Goal: Book appointment/travel/reservation

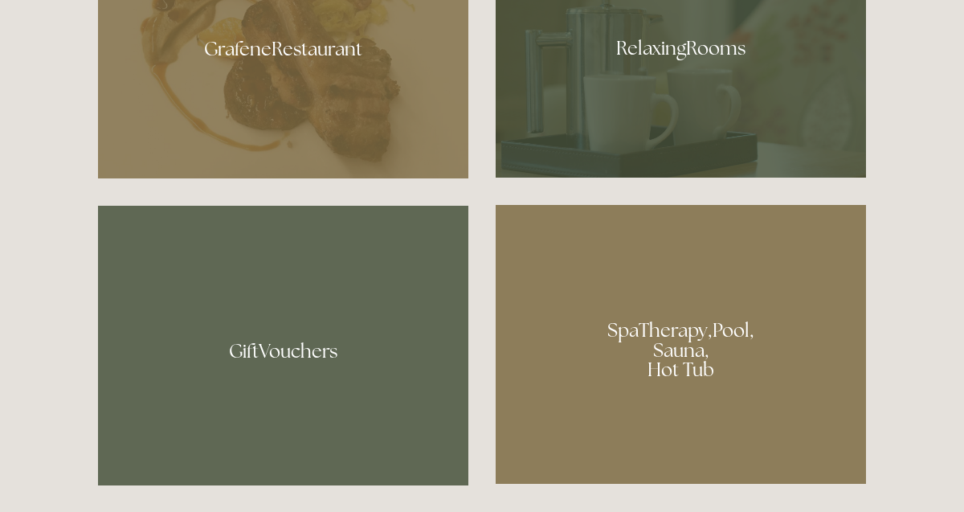
scroll to position [1015, 0]
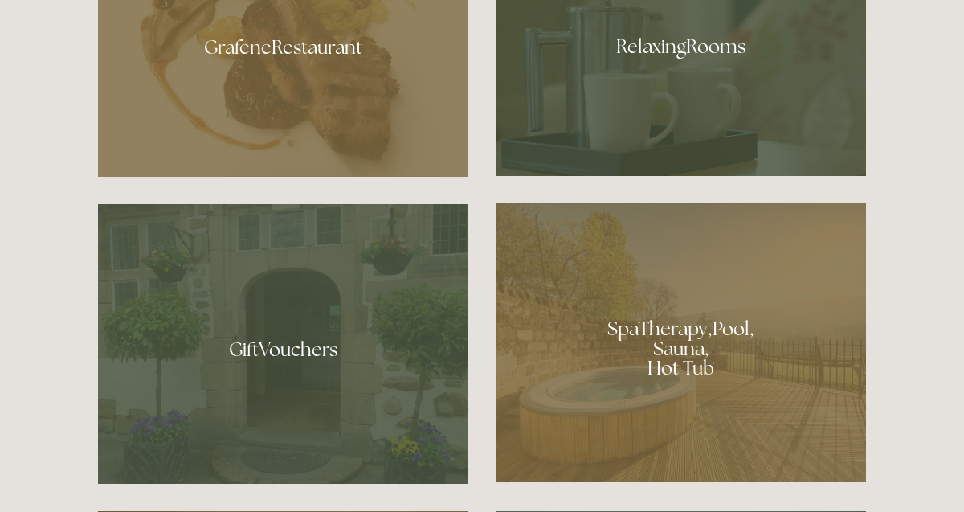
click at [670, 387] on div at bounding box center [681, 342] width 370 height 279
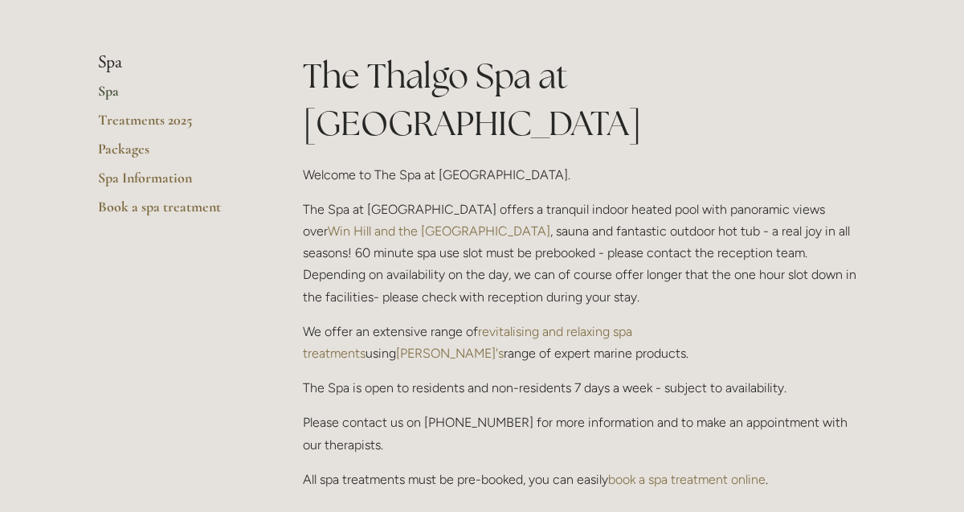
scroll to position [357, 0]
click at [175, 127] on link "Treatments 2025" at bounding box center [174, 126] width 153 height 29
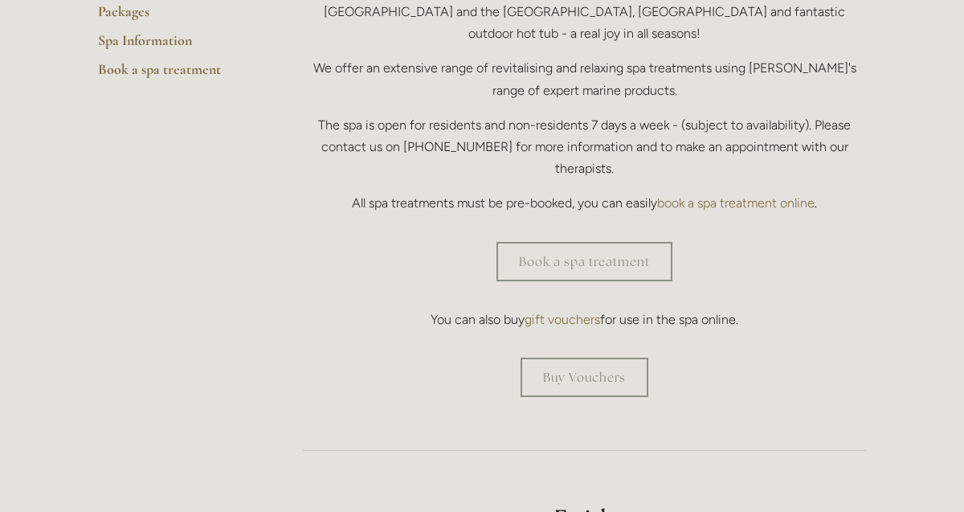
scroll to position [496, 0]
click at [617, 241] on link "Book a spa treatment" at bounding box center [585, 260] width 176 height 39
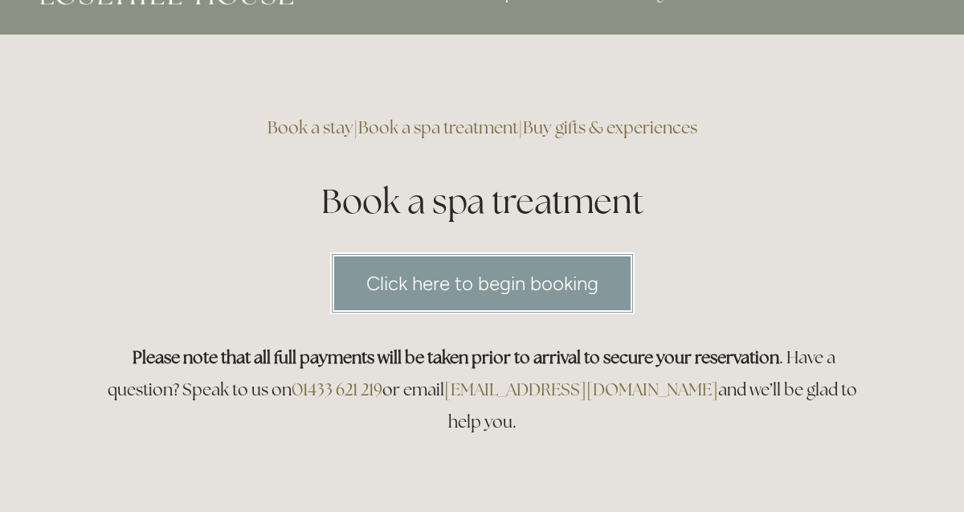
scroll to position [42, 0]
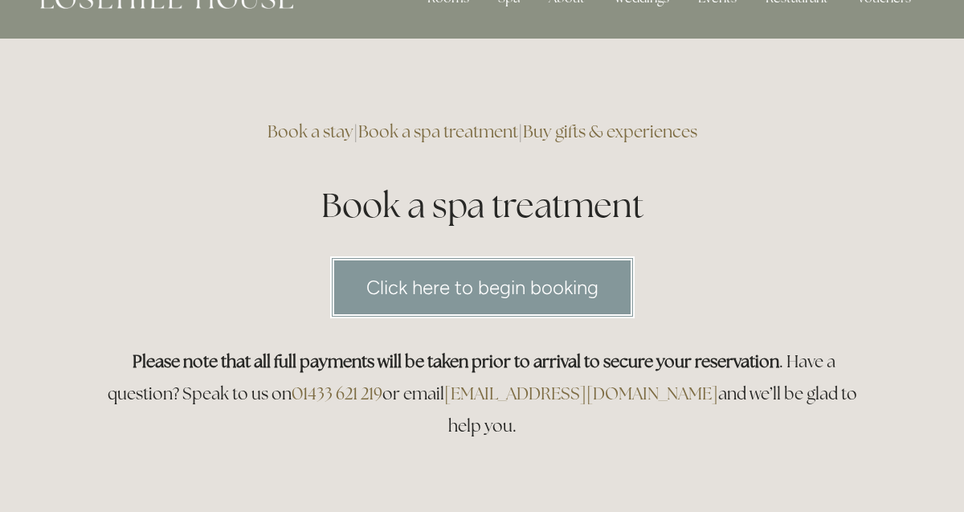
click at [567, 287] on link "Click here to begin booking" at bounding box center [482, 287] width 305 height 62
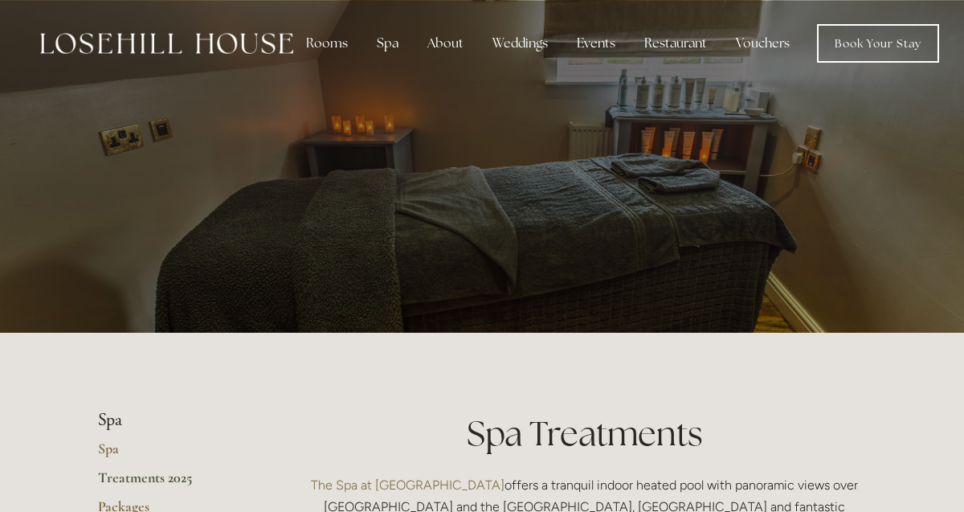
scroll to position [505, 0]
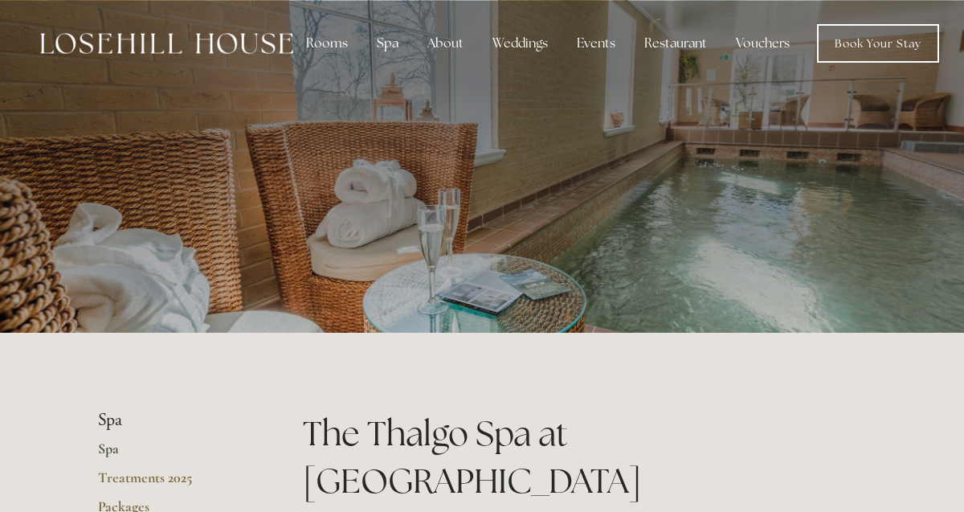
scroll to position [357, 0]
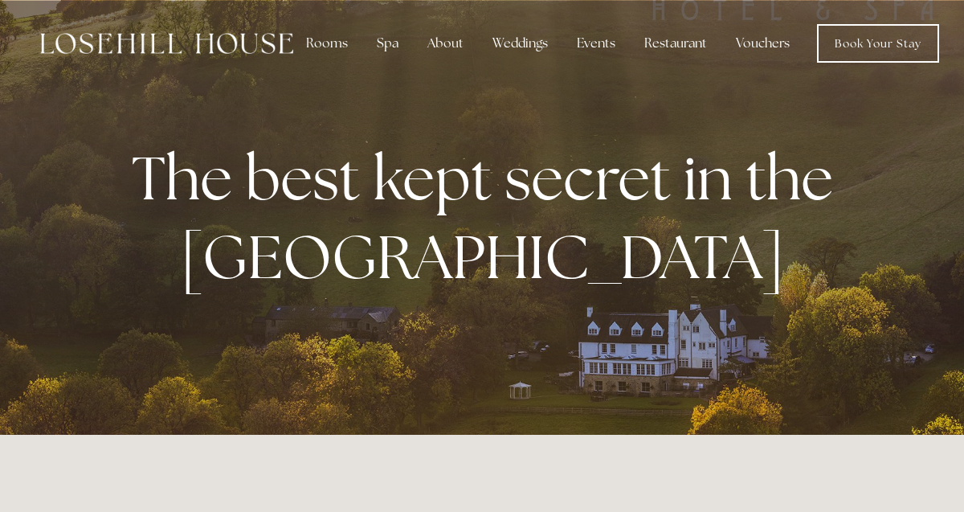
scroll to position [1041, 0]
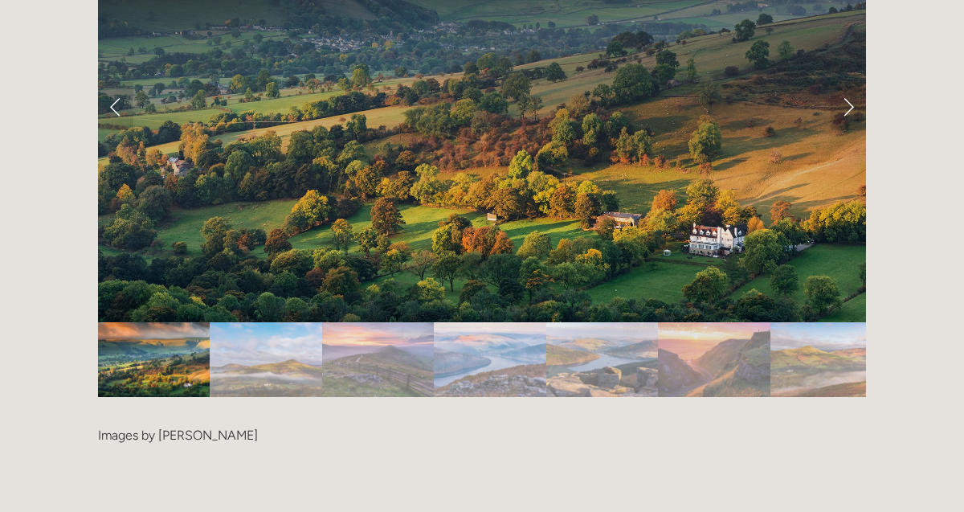
scroll to position [3323, 0]
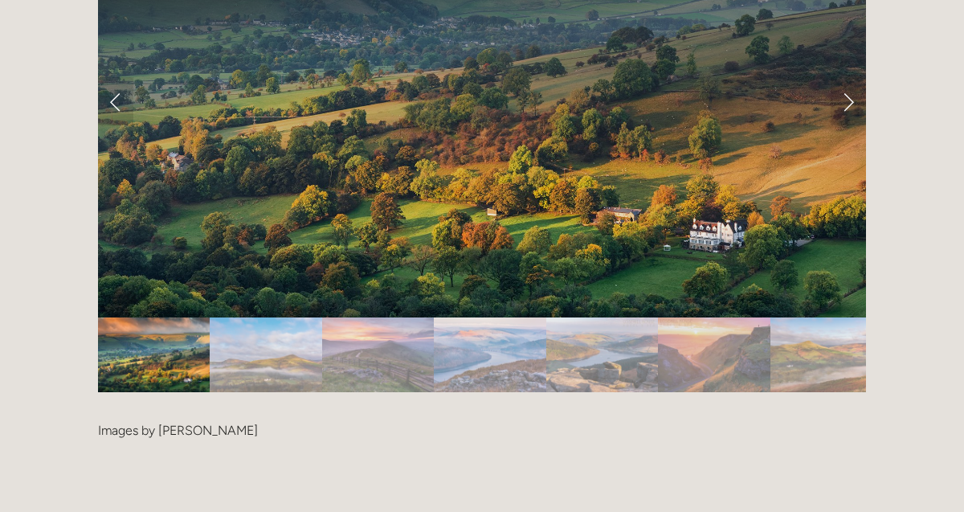
click at [278, 317] on img "Slide 2" at bounding box center [266, 354] width 112 height 75
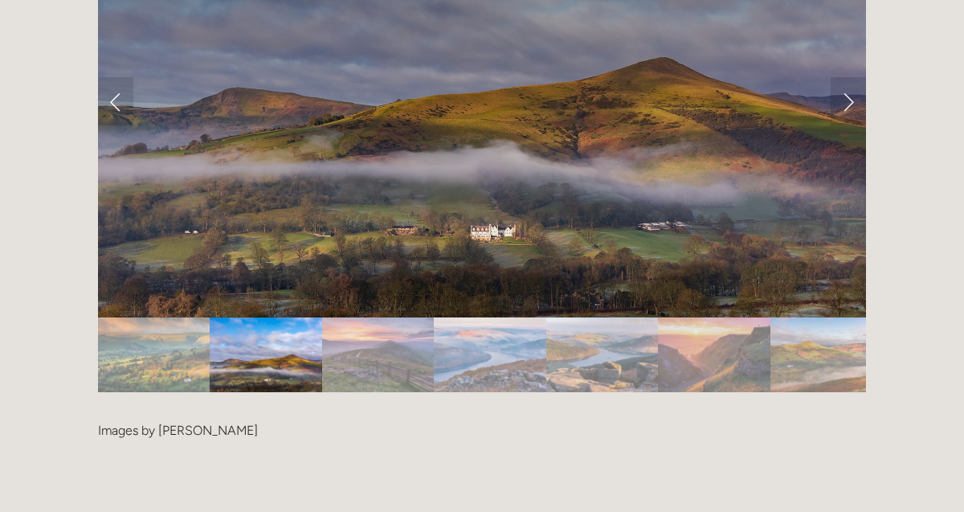
click at [385, 327] on img "Slide 3" at bounding box center [378, 354] width 112 height 75
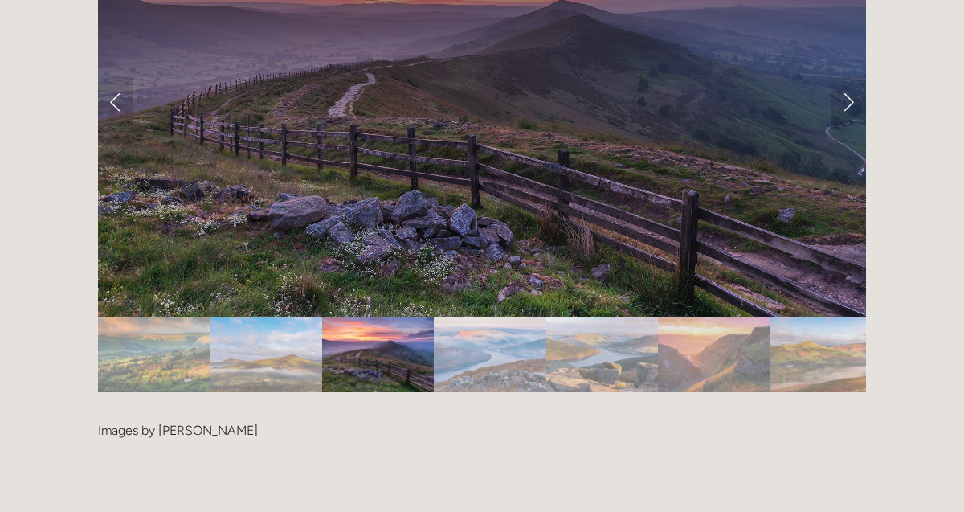
click at [502, 326] on img "Slide 4" at bounding box center [490, 354] width 112 height 75
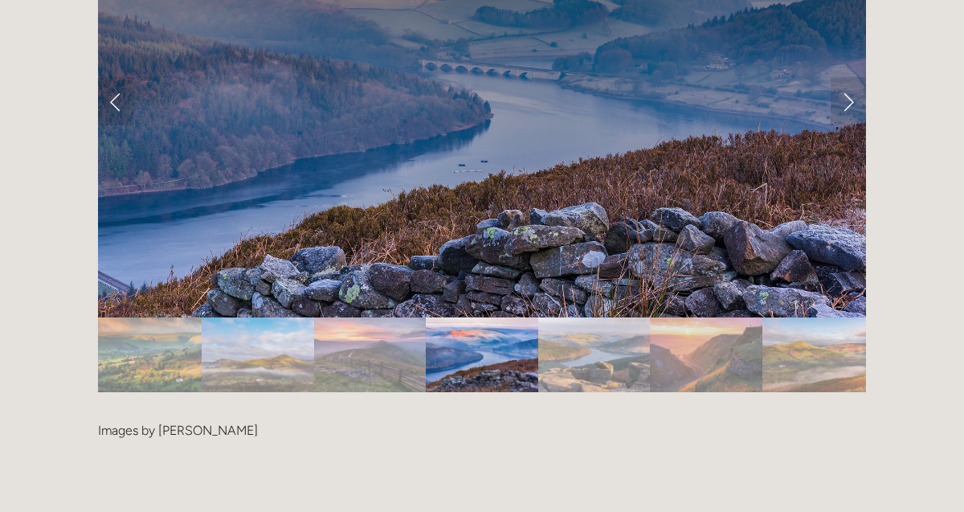
click at [591, 325] on img "Slide 5" at bounding box center [594, 354] width 112 height 75
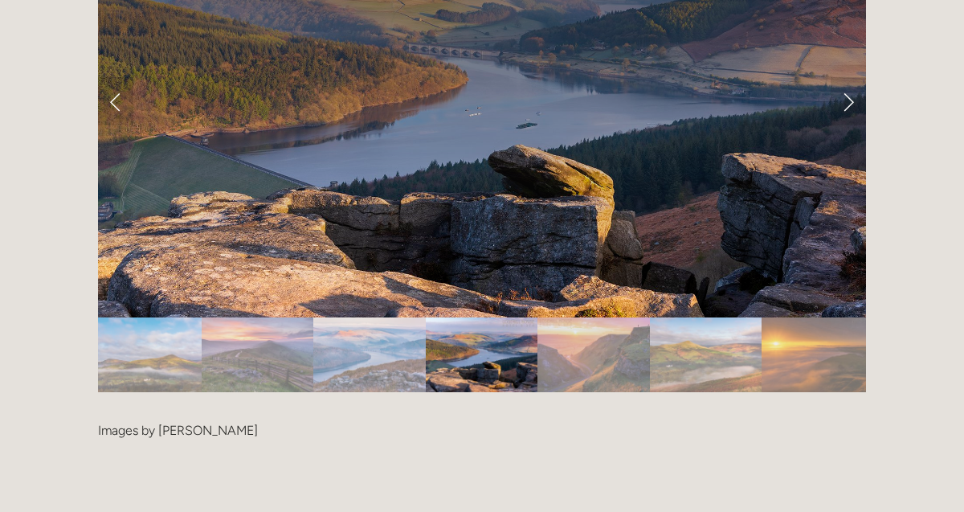
click at [612, 326] on img "Slide 6" at bounding box center [594, 354] width 112 height 75
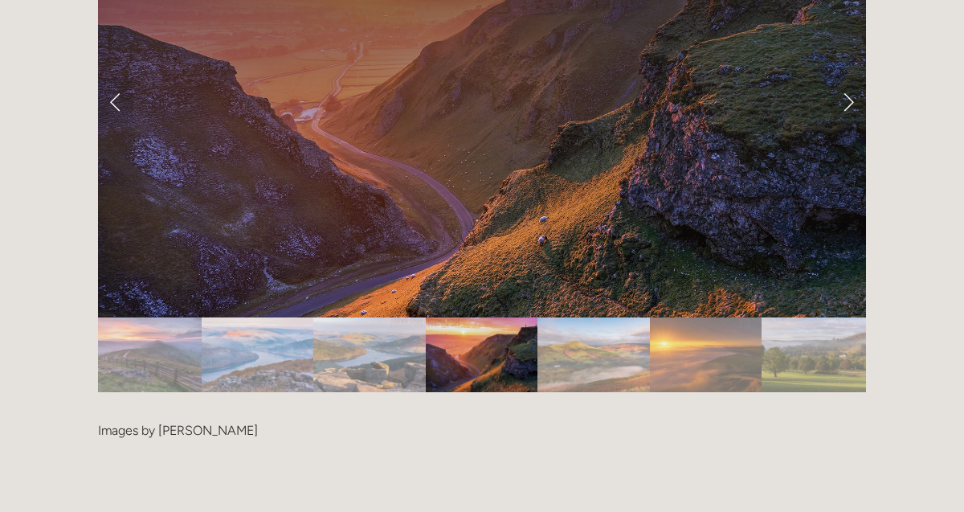
click at [607, 325] on img "Slide 7" at bounding box center [594, 354] width 112 height 75
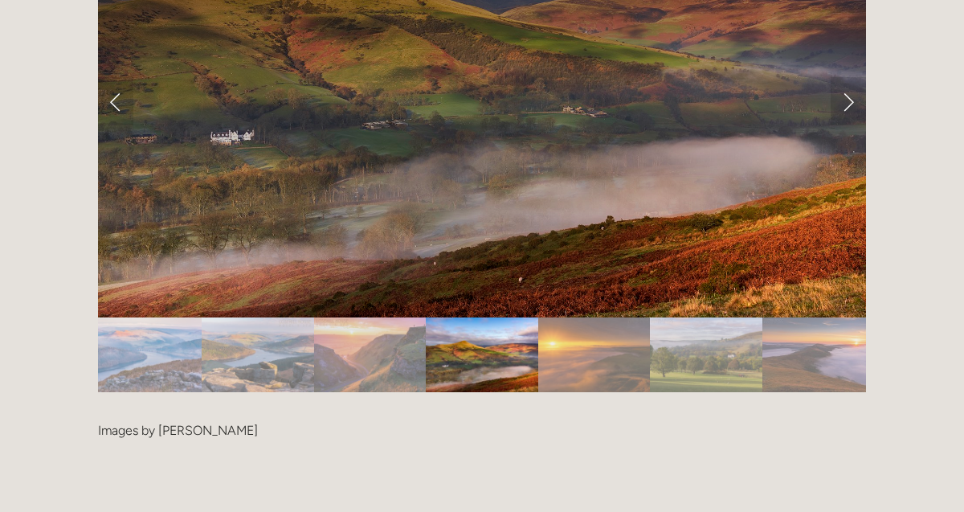
click at [374, 329] on img "Slide 6" at bounding box center [370, 354] width 112 height 75
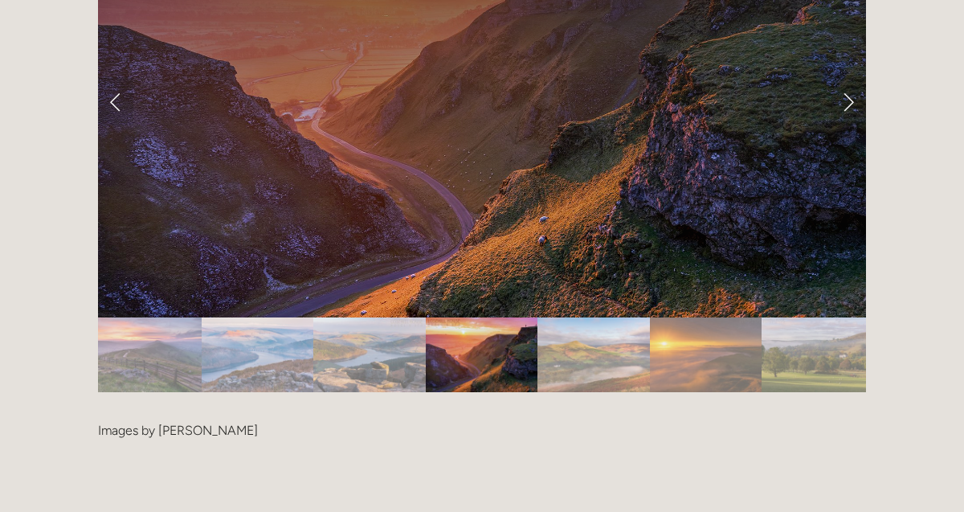
click at [603, 321] on img "Slide 7" at bounding box center [594, 354] width 112 height 75
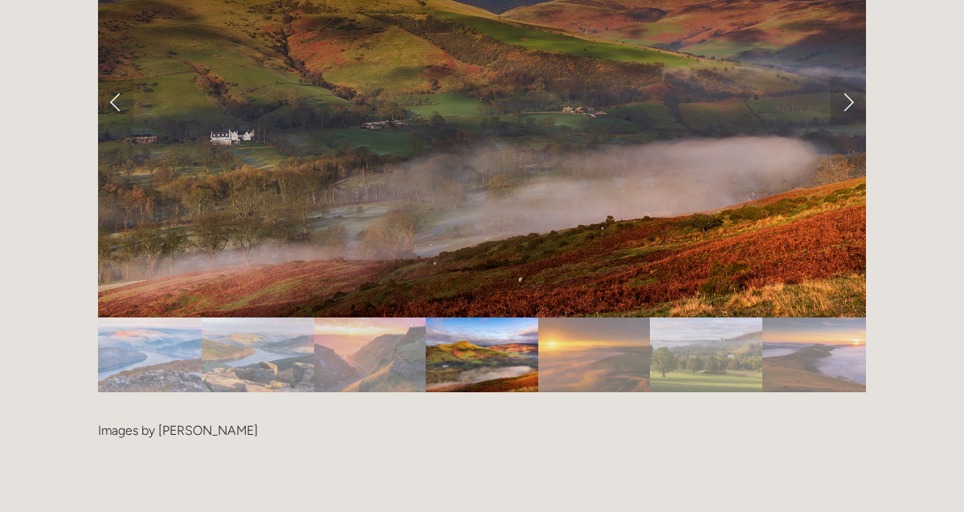
click at [606, 323] on img "Slide 8" at bounding box center [594, 354] width 112 height 75
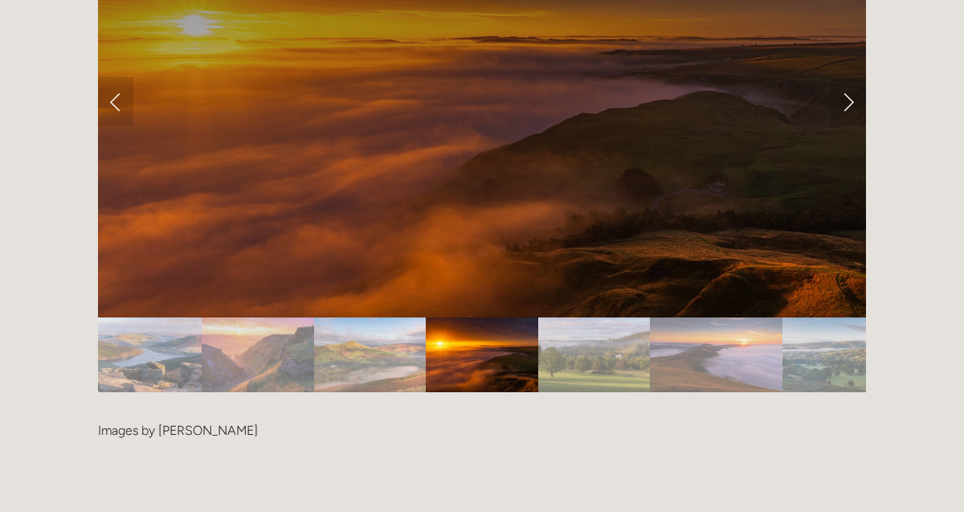
click at [616, 325] on img "Slide 9" at bounding box center [594, 354] width 112 height 75
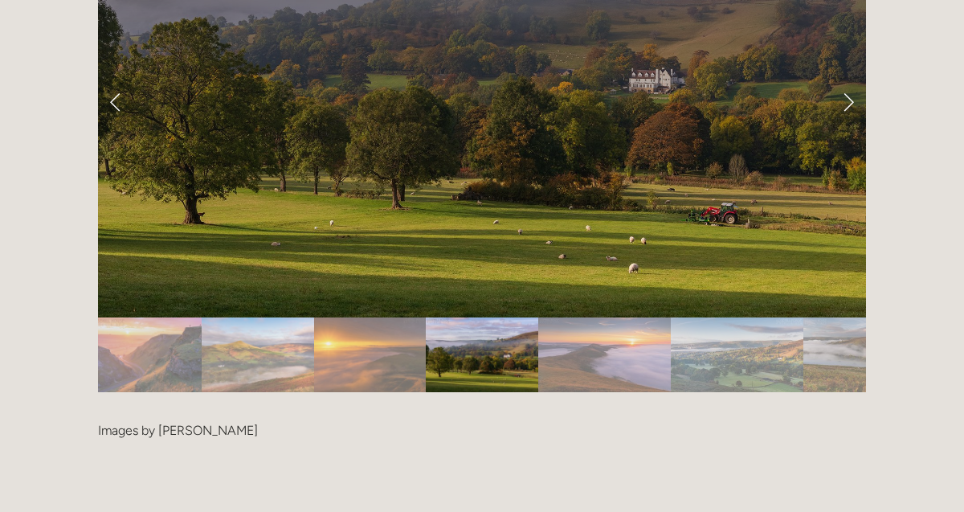
click at [613, 323] on img "Slide 10" at bounding box center [604, 354] width 133 height 75
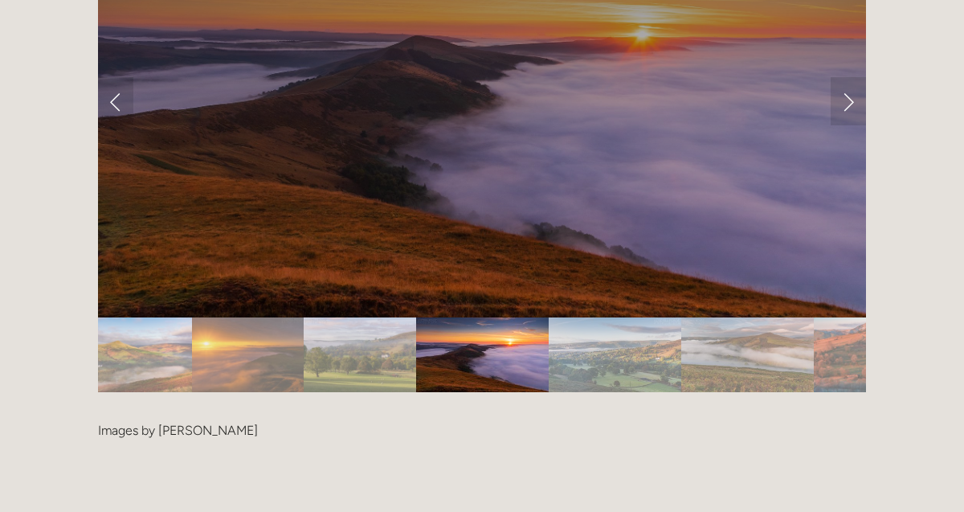
click at [614, 328] on img "Slide 11" at bounding box center [615, 354] width 133 height 75
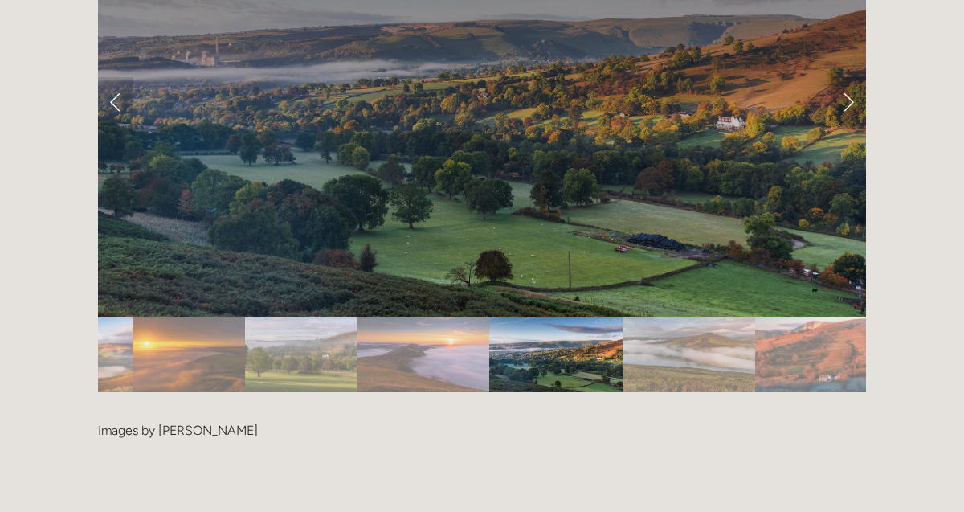
click at [683, 319] on img "Slide 12" at bounding box center [689, 354] width 133 height 75
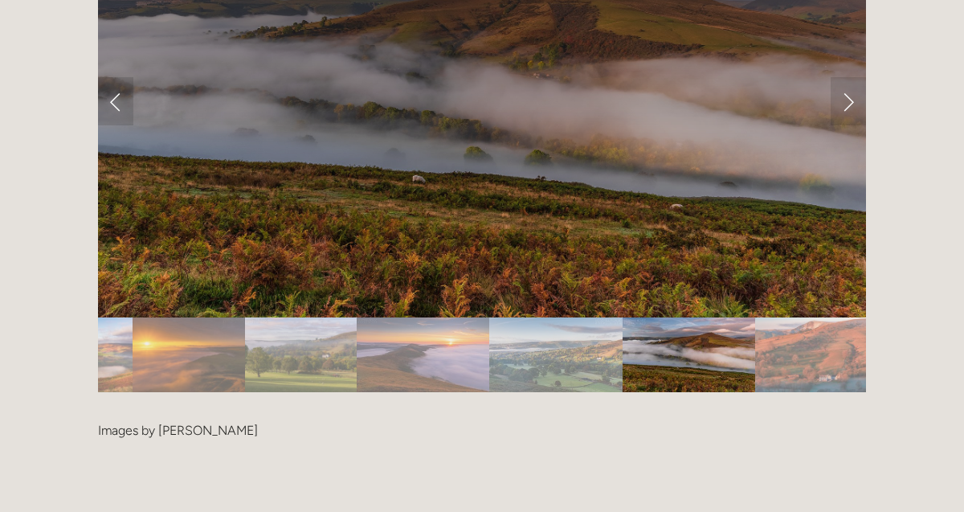
click at [806, 325] on img "Slide 13" at bounding box center [811, 354] width 112 height 75
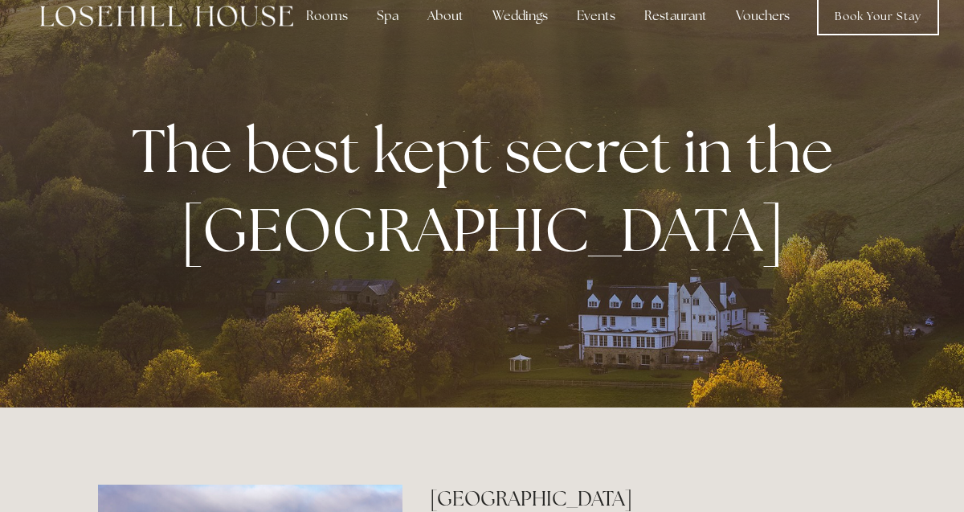
scroll to position [0, 0]
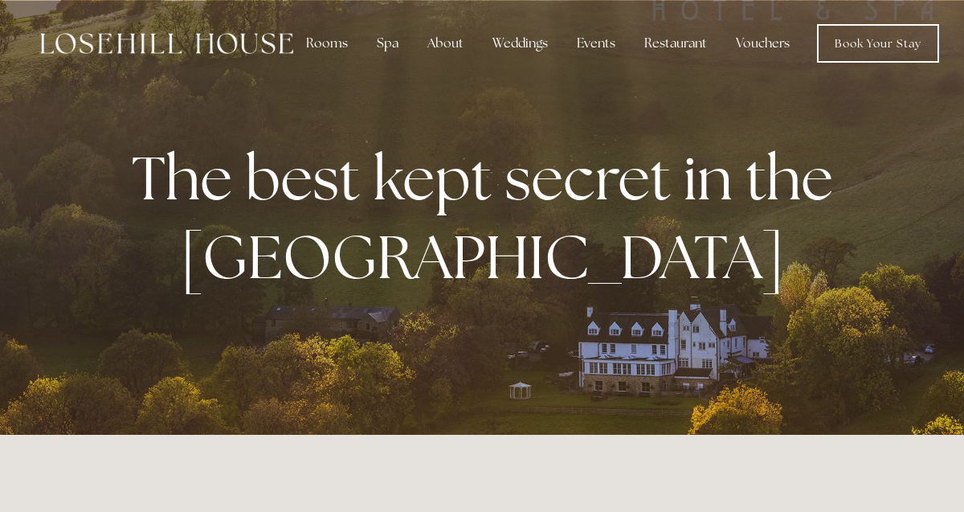
click at [329, 47] on div "Rooms" at bounding box center [326, 43] width 67 height 32
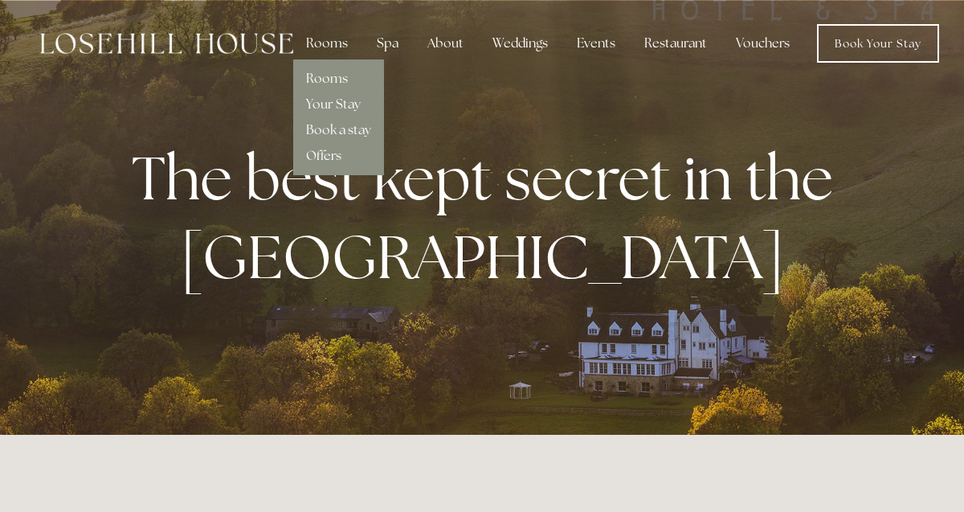
click at [333, 108] on link "Your Stay" at bounding box center [333, 104] width 55 height 17
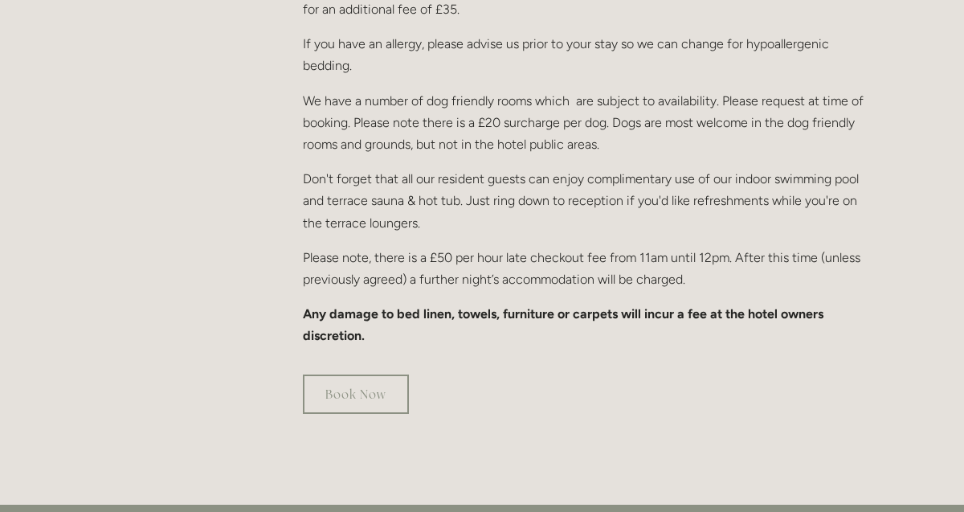
scroll to position [1025, 0]
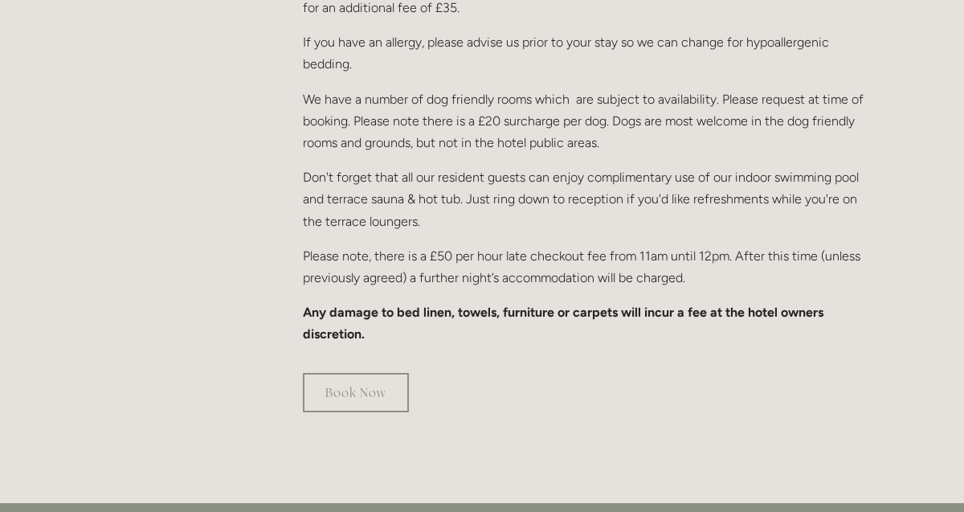
click at [358, 378] on link "Book Now" at bounding box center [356, 392] width 106 height 39
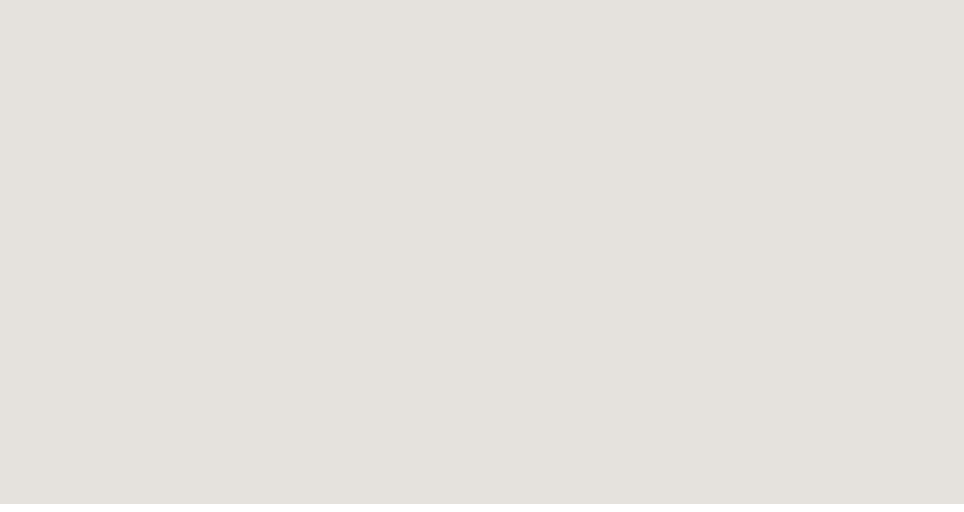
scroll to position [103, 0]
